Goal: Task Accomplishment & Management: Complete application form

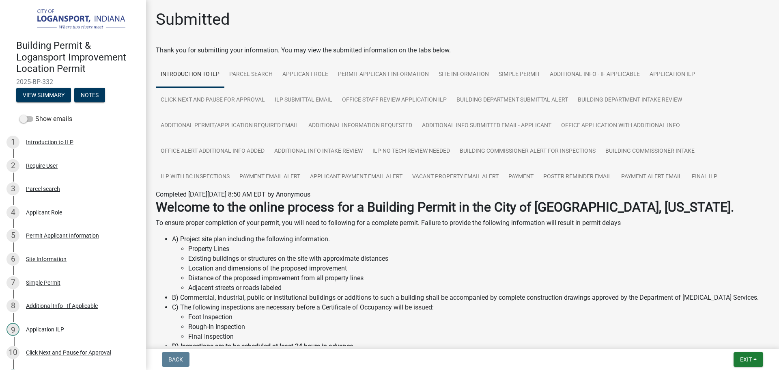
scroll to position [326, 0]
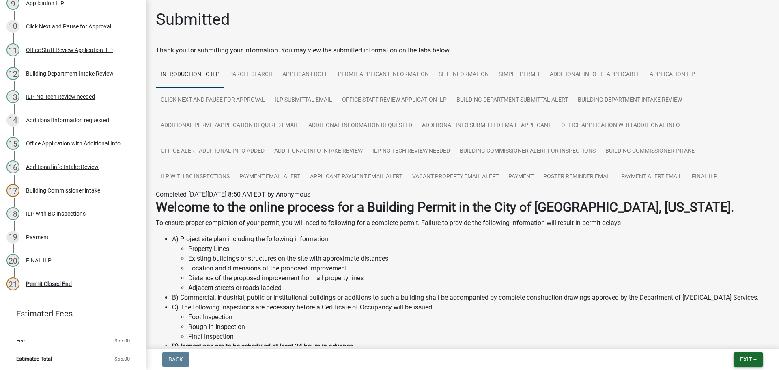
click at [750, 360] on span "Exit" at bounding box center [746, 359] width 12 height 6
click at [747, 339] on button "Save & Exit" at bounding box center [730, 337] width 65 height 19
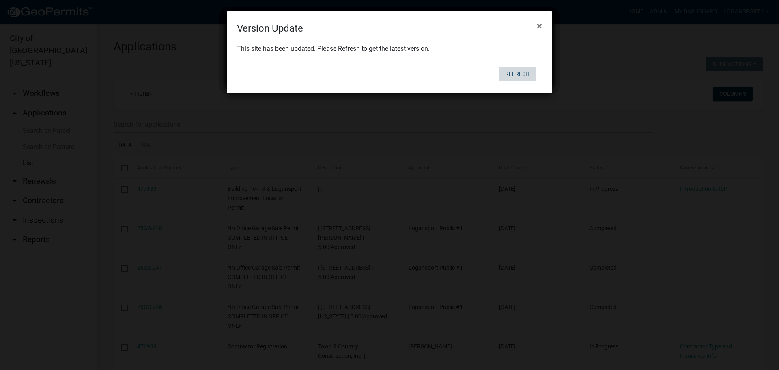
click at [519, 73] on button "Refresh" at bounding box center [517, 74] width 37 height 15
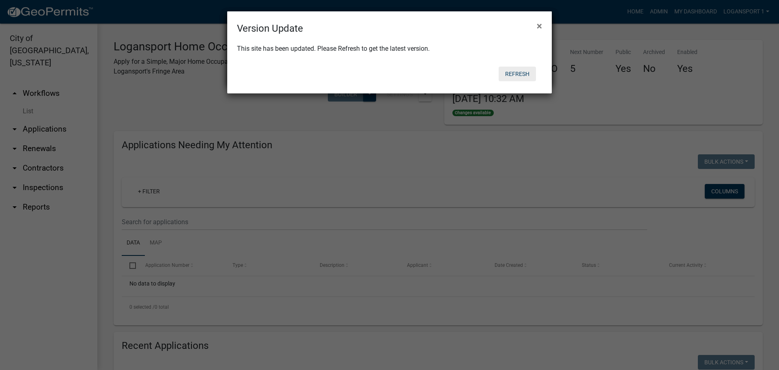
click at [519, 69] on button "Refresh" at bounding box center [517, 74] width 37 height 15
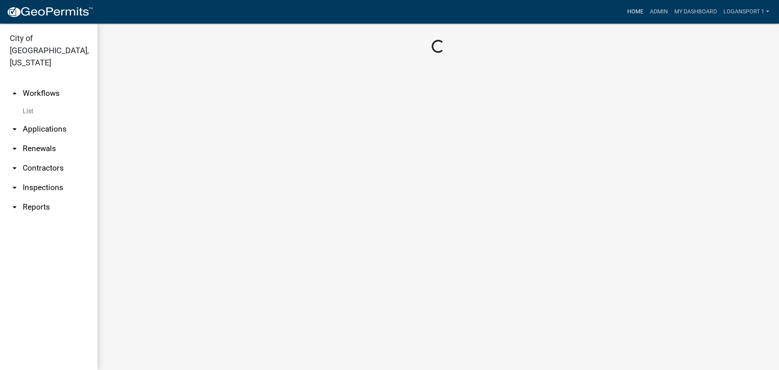
click at [639, 10] on link "Home" at bounding box center [635, 11] width 23 height 15
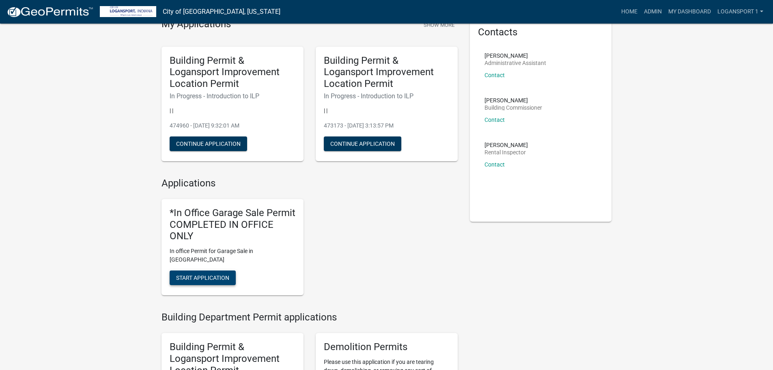
scroll to position [41, 0]
click at [226, 270] on button "Start Application" at bounding box center [203, 277] width 66 height 15
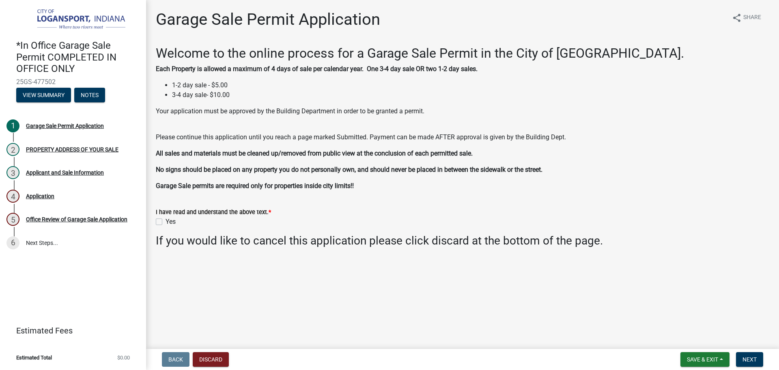
click at [166, 219] on label "Yes" at bounding box center [171, 222] width 10 height 10
click at [166, 219] on input "Yes" at bounding box center [168, 219] width 5 height 5
checkbox input "true"
click at [742, 356] on button "Next" at bounding box center [749, 359] width 27 height 15
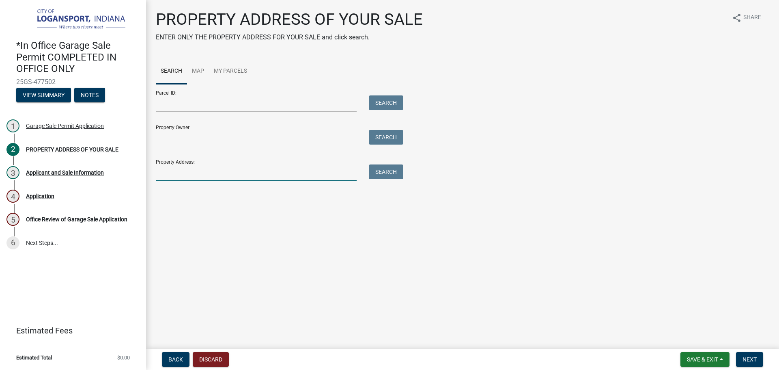
click at [165, 173] on input "Property Address:" at bounding box center [256, 172] width 201 height 17
type input "1426 Wright"
click at [401, 171] on button "Search" at bounding box center [386, 171] width 34 height 15
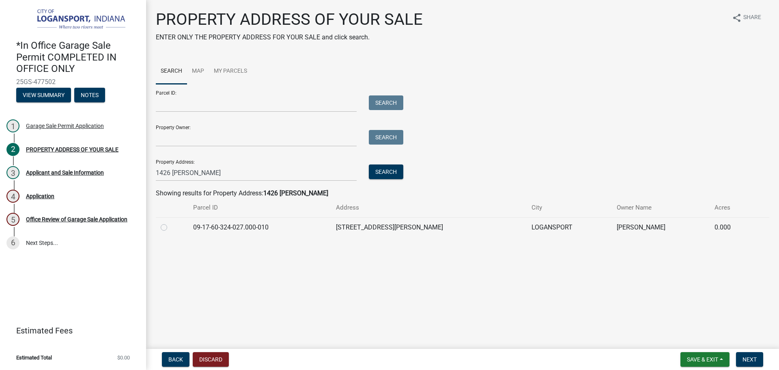
click at [174, 225] on div at bounding box center [172, 227] width 23 height 10
click at [170, 222] on label at bounding box center [170, 222] width 0 height 0
click at [170, 226] on input "radio" at bounding box center [172, 224] width 5 height 5
radio input "true"
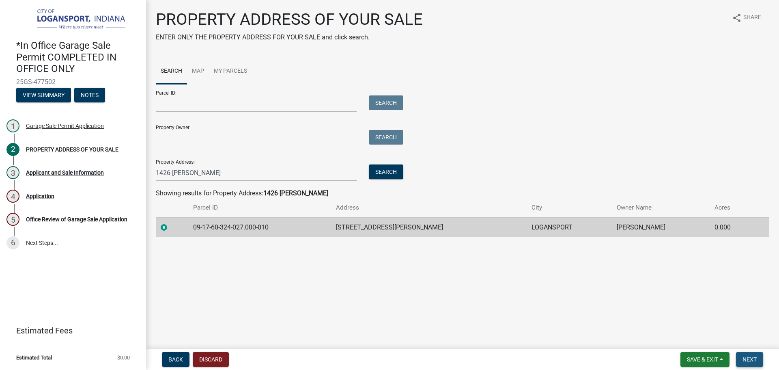
click at [760, 359] on button "Next" at bounding box center [749, 359] width 27 height 15
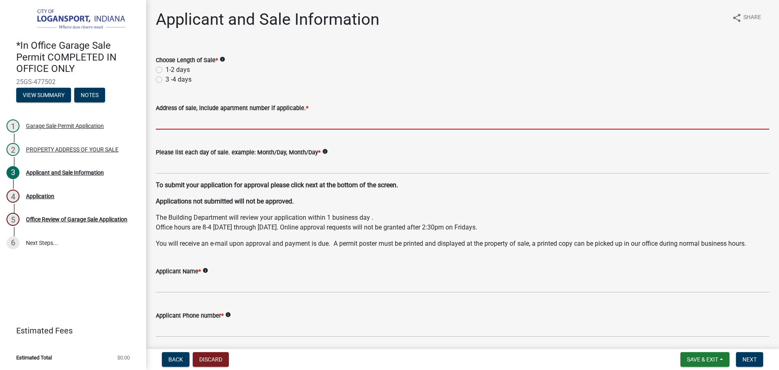
click at [217, 115] on input "Address of sale, include apartment number if applicable. *" at bounding box center [462, 121] width 613 height 17
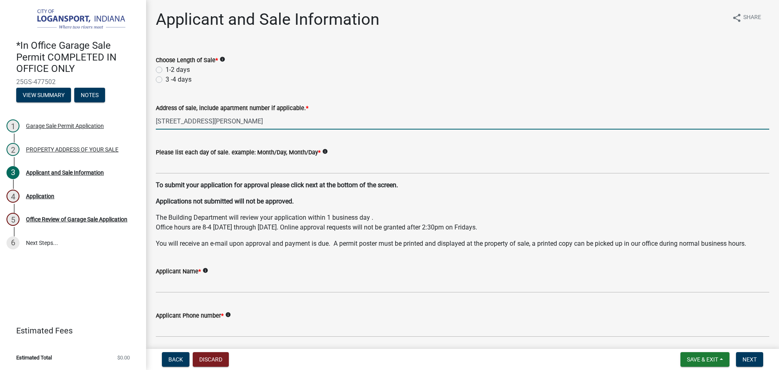
type input "1426 Wright St."
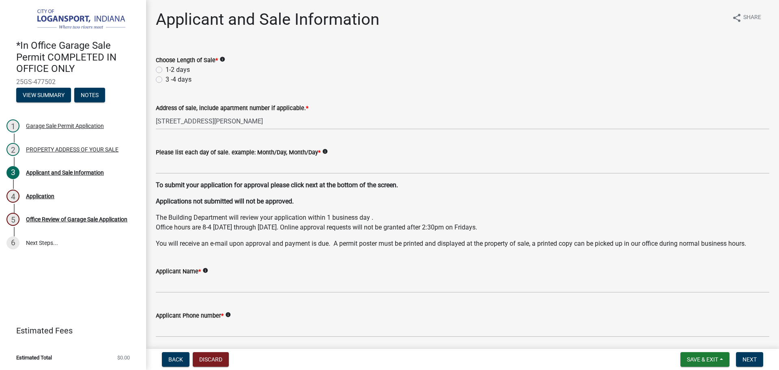
click at [166, 69] on label "1-2 days" at bounding box center [178, 70] width 24 height 10
click at [166, 69] on input "1-2 days" at bounding box center [168, 67] width 5 height 5
radio input "true"
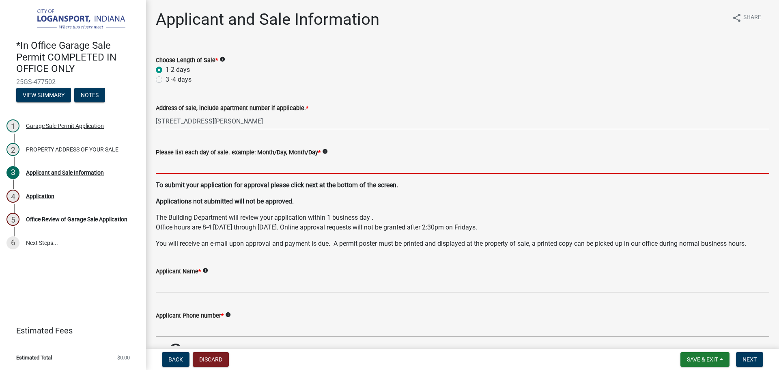
click at [173, 161] on input "Please list each day of sale. example: Month/Day, Month/Day *" at bounding box center [462, 165] width 613 height 17
click at [175, 168] on input "Please list each day of sale. example: Month/Day, Month/Day *" at bounding box center [462, 165] width 613 height 17
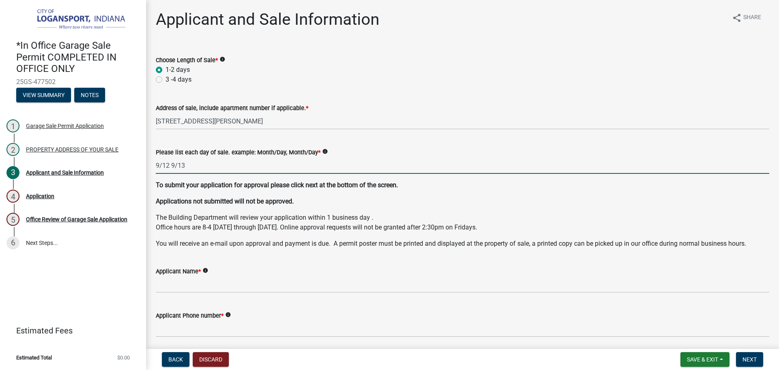
type input "9/12 9/13"
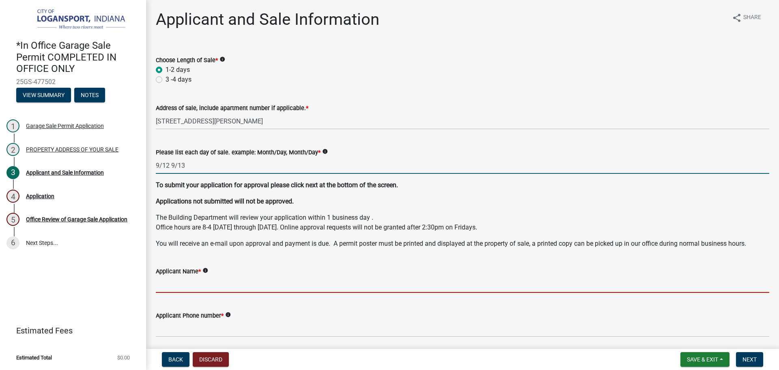
click at [190, 284] on input "Applicant Name *" at bounding box center [462, 284] width 613 height 17
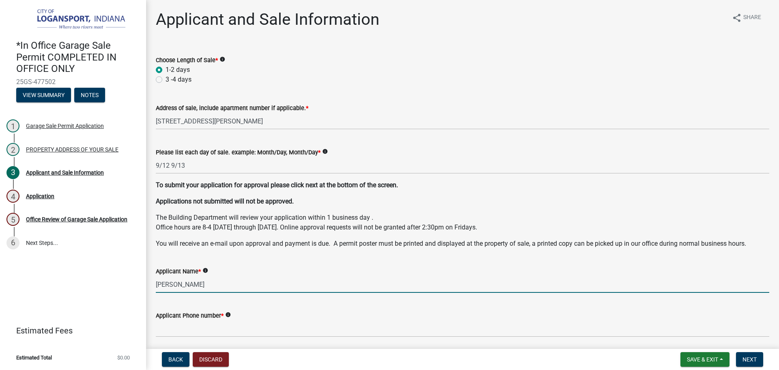
type input "billy piercefield"
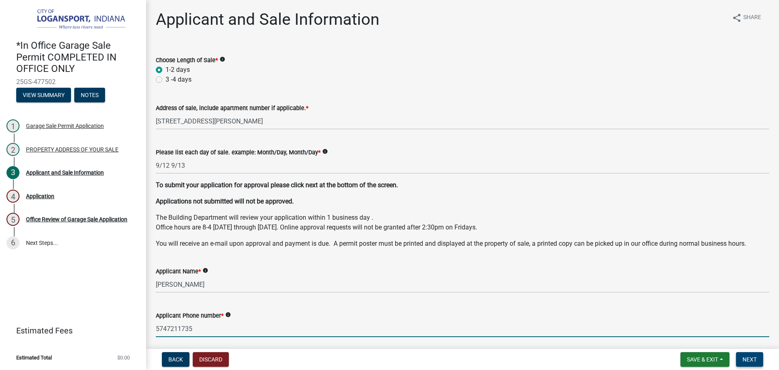
type input "5747211735"
click at [746, 363] on button "Next" at bounding box center [749, 359] width 27 height 15
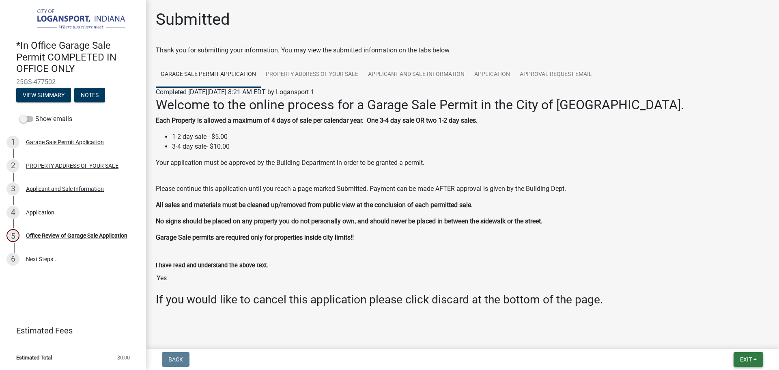
click at [740, 356] on span "Exit" at bounding box center [746, 359] width 12 height 6
click at [51, 237] on div "Office Review of Garage Sale Application" at bounding box center [76, 235] width 101 height 6
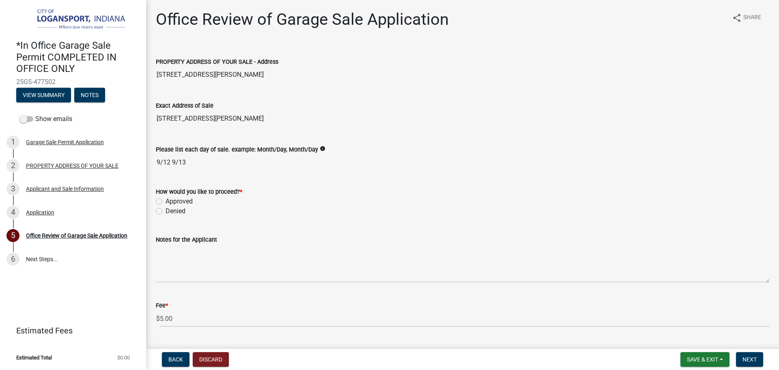
click at [166, 201] on label "Approved" at bounding box center [179, 201] width 27 height 10
click at [166, 201] on input "Approved" at bounding box center [168, 198] width 5 height 5
radio input "true"
click at [759, 357] on button "Next" at bounding box center [749, 359] width 27 height 15
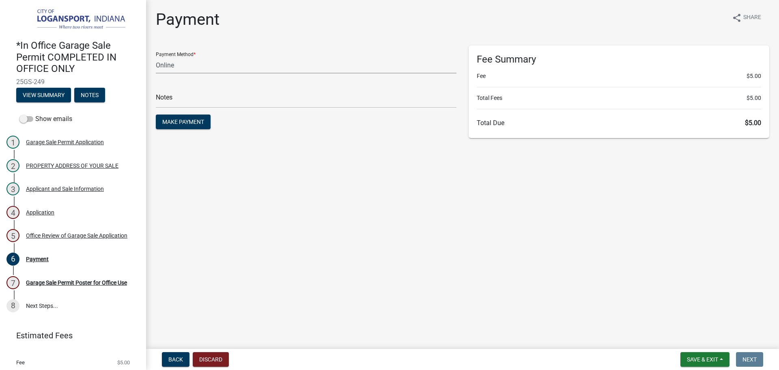
click at [191, 60] on select "Credit Card POS Check Cash Online" at bounding box center [306, 65] width 301 height 17
select select "2: 1"
click at [156, 57] on select "Credit Card POS Check Cash Online" at bounding box center [306, 65] width 301 height 17
click at [189, 99] on input "text" at bounding box center [306, 99] width 301 height 17
type input "117895"
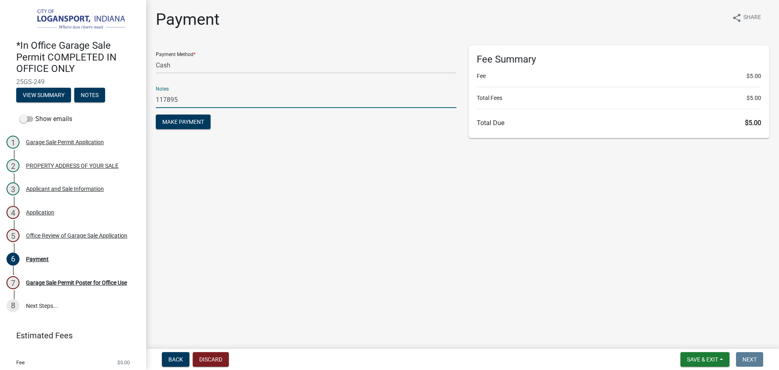
click at [156, 114] on button "Make Payment" at bounding box center [183, 121] width 55 height 15
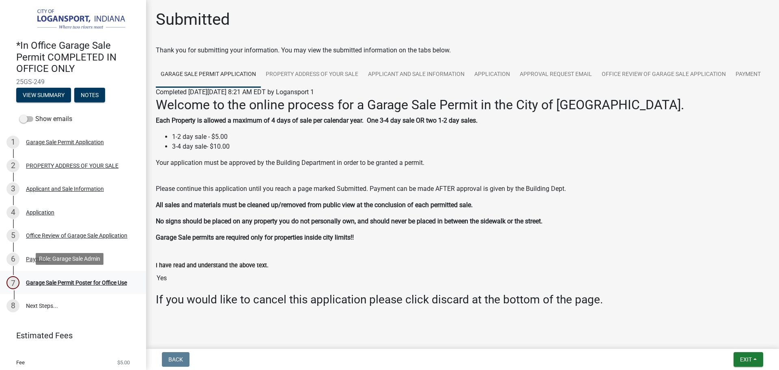
click at [85, 282] on div "Garage Sale Permit Poster for Office Use" at bounding box center [76, 283] width 101 height 6
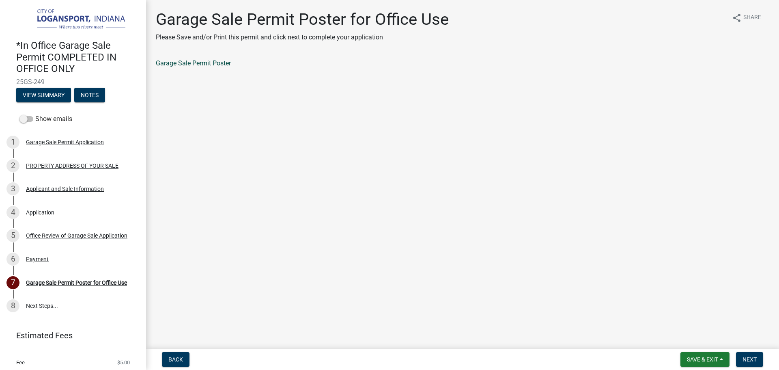
click at [172, 64] on link "Garage Sale Permit Poster" at bounding box center [193, 63] width 75 height 8
click at [740, 361] on button "Next" at bounding box center [749, 359] width 27 height 15
